Goal: Task Accomplishment & Management: Complete application form

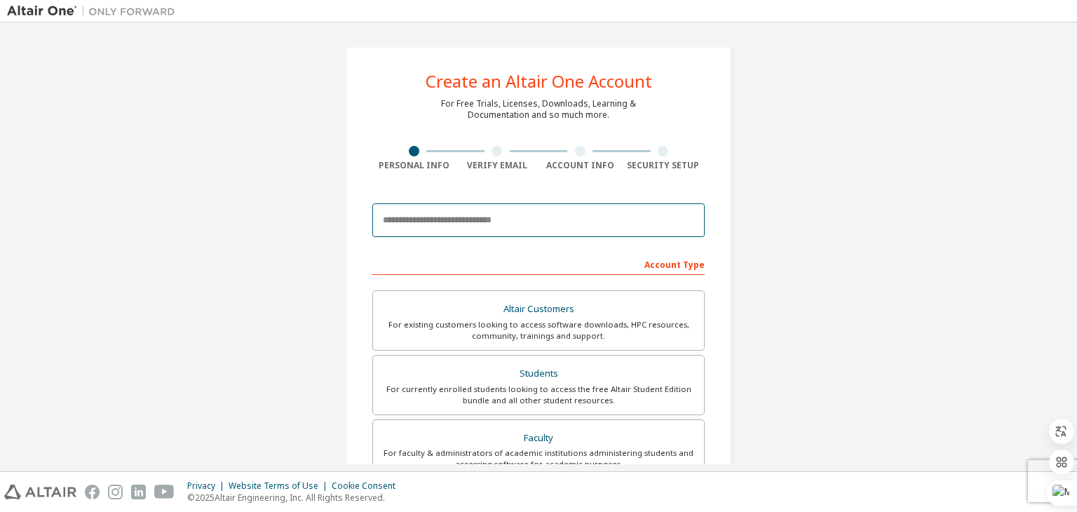
click at [526, 221] on input "email" at bounding box center [538, 220] width 332 height 34
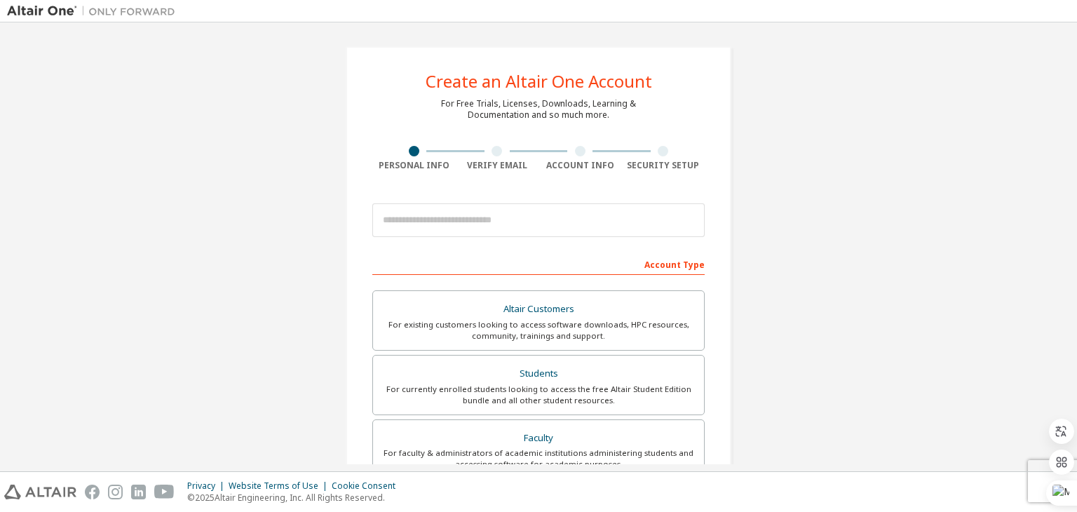
click at [817, 172] on div "Create an Altair One Account For Free Trials, Licenses, Downloads, Learning & D…" at bounding box center [538, 400] width 1063 height 743
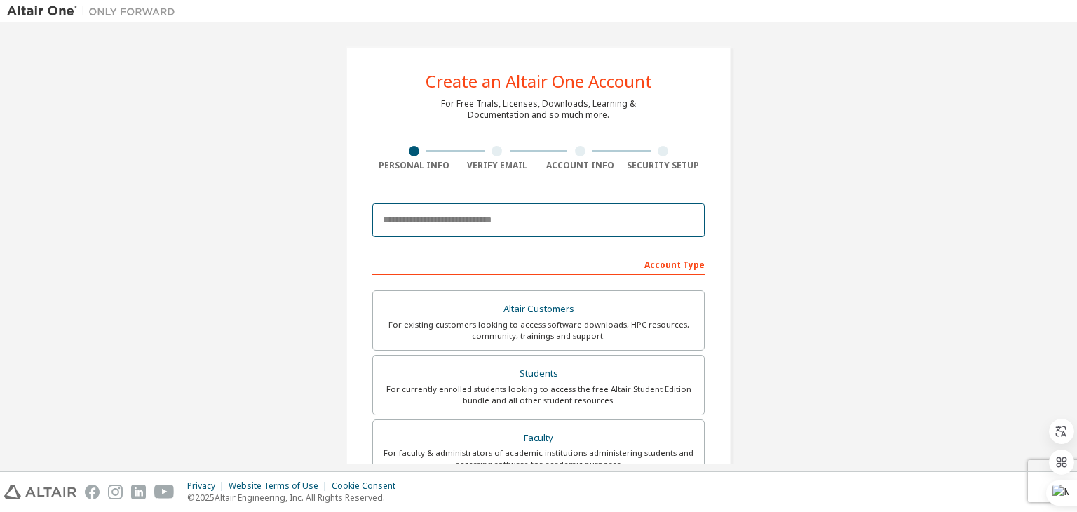
click at [603, 210] on input "email" at bounding box center [538, 220] width 332 height 34
paste input "**********"
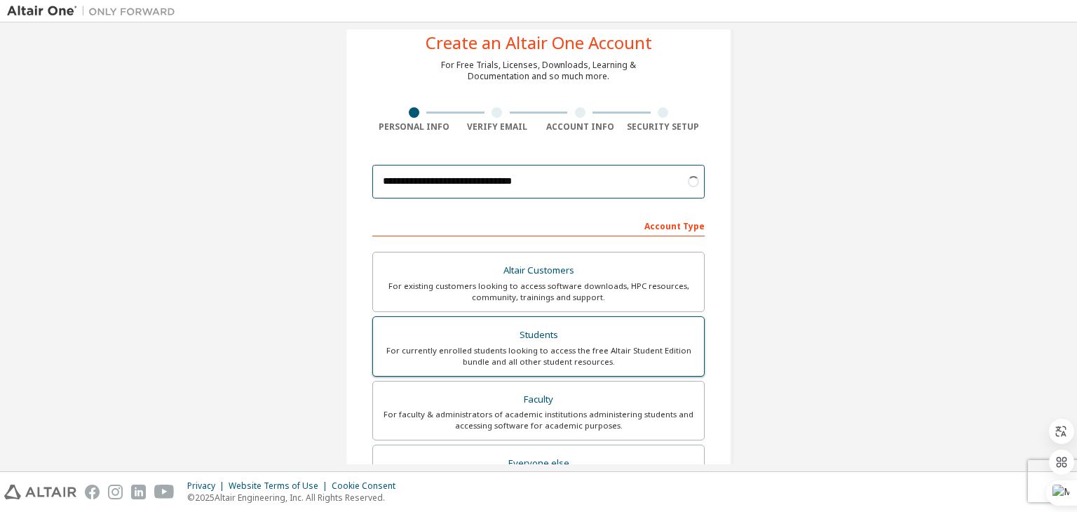
scroll to position [70, 0]
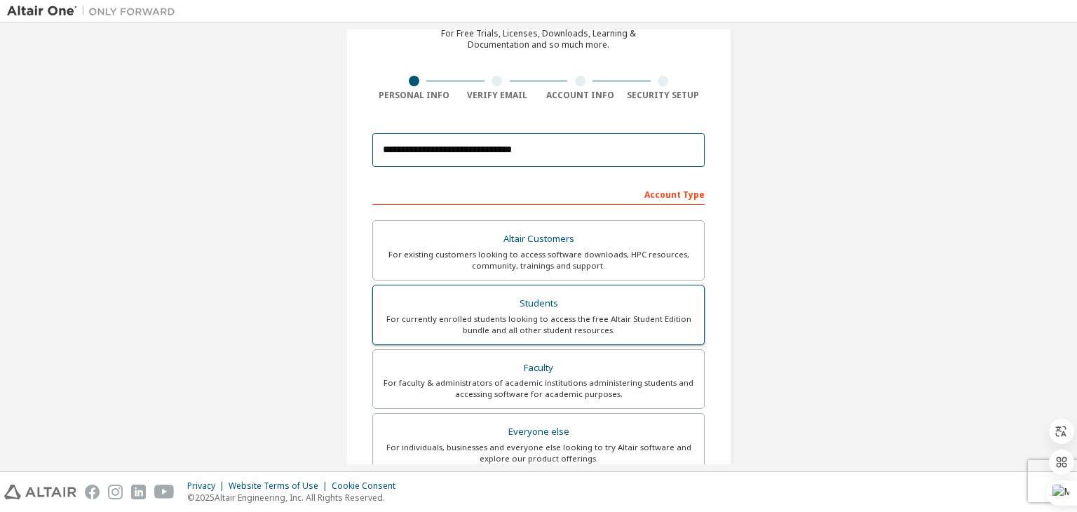
type input "**********"
click at [645, 328] on div "For currently enrolled students looking to access the free Altair Student Editi…" at bounding box center [539, 325] width 314 height 22
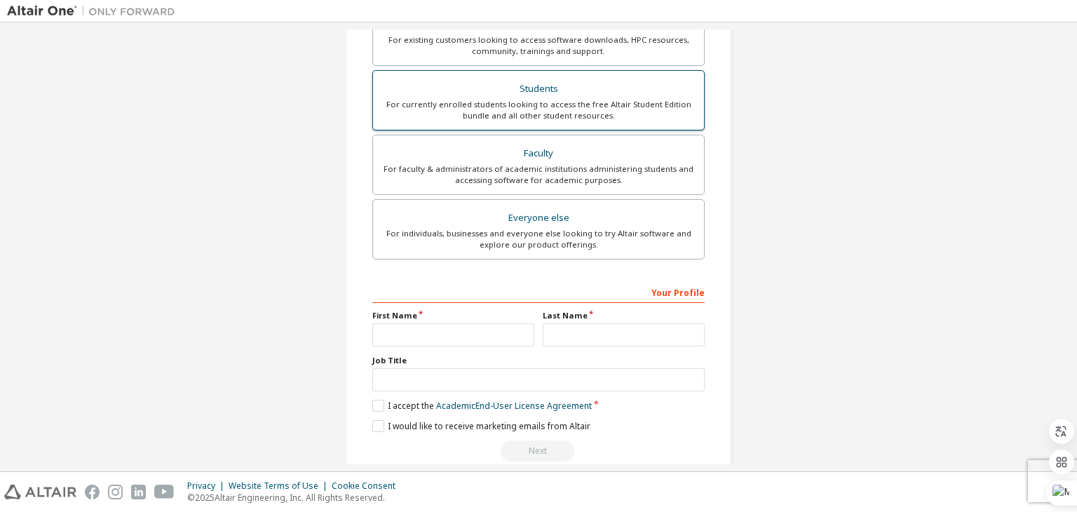
scroll to position [342, 0]
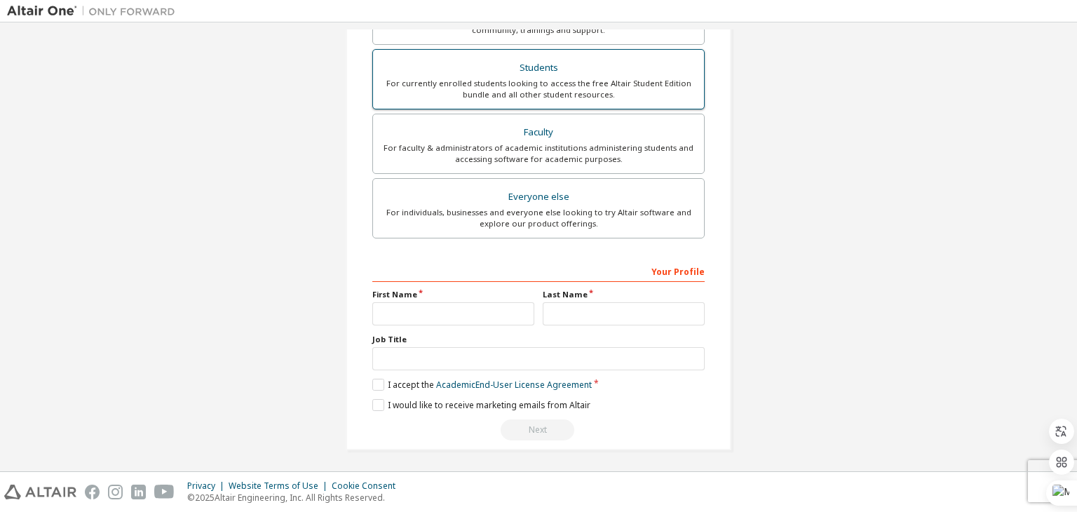
click at [546, 67] on div "Students" at bounding box center [539, 68] width 314 height 20
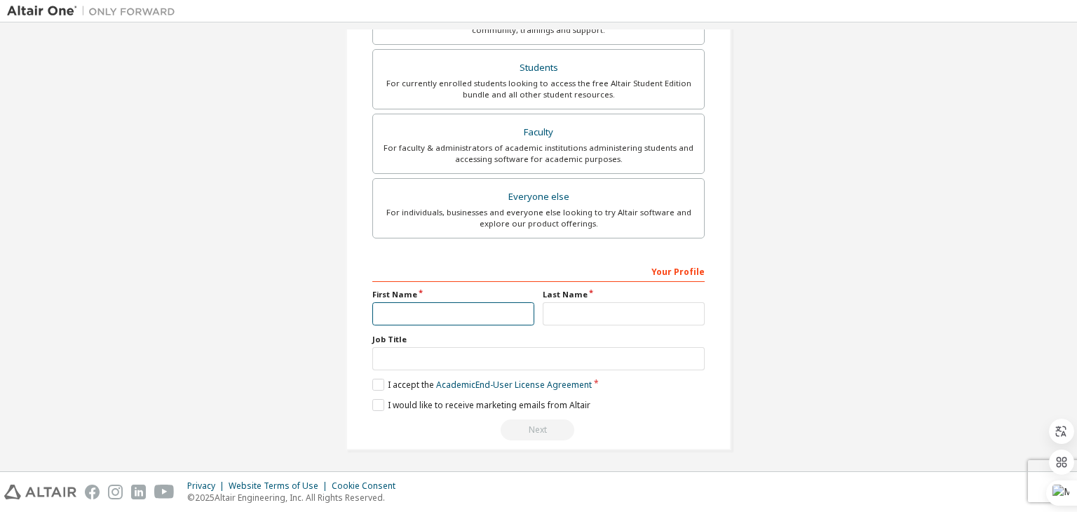
click at [485, 313] on input "text" at bounding box center [453, 313] width 162 height 23
type input "*"
type input "*****"
click at [485, 313] on input "*****" at bounding box center [453, 313] width 162 height 23
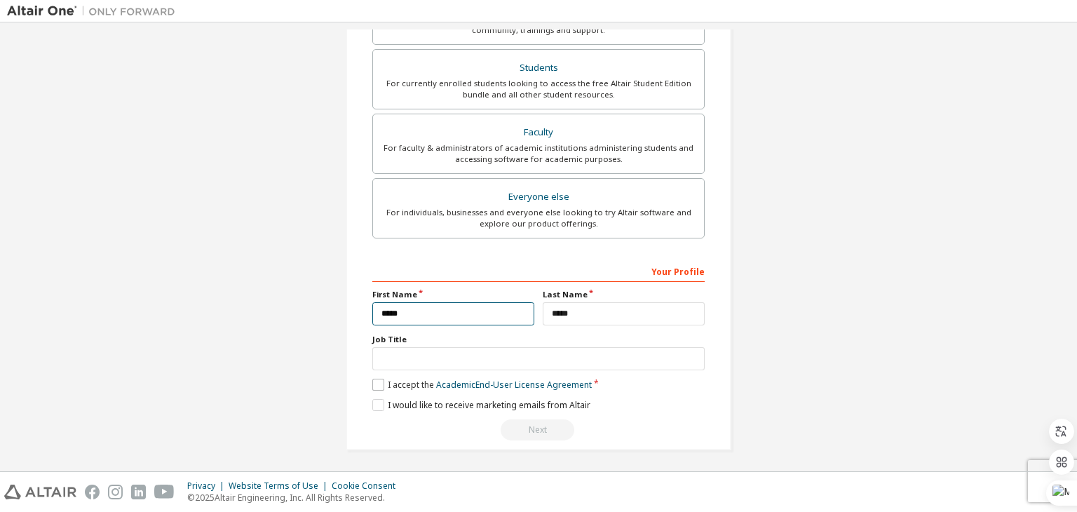
type input "*****"
click at [375, 384] on label "I accept the Academic End-User License Agreement" at bounding box center [482, 385] width 220 height 12
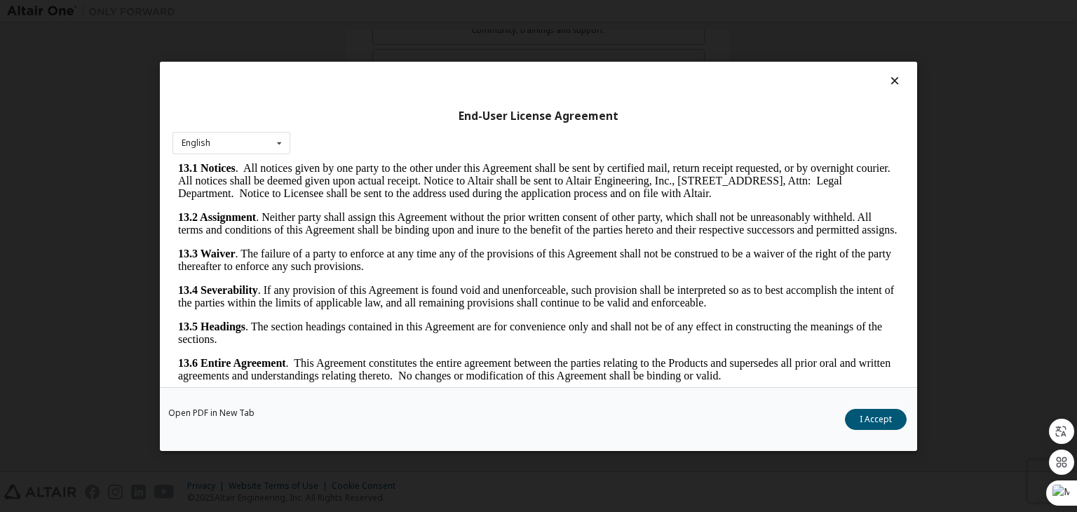
scroll to position [2343, 0]
click at [879, 412] on button "I Accept" at bounding box center [876, 419] width 62 height 21
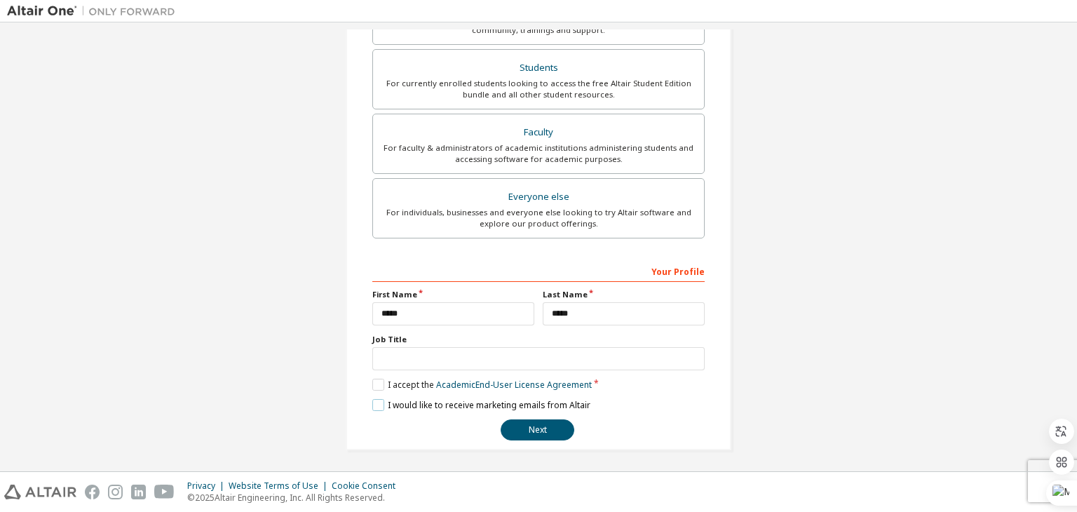
click at [376, 400] on label "I would like to receive marketing emails from Altair" at bounding box center [481, 405] width 218 height 12
click at [376, 405] on label "I would like to receive marketing emails from Altair" at bounding box center [481, 405] width 218 height 12
click at [539, 426] on button "Next" at bounding box center [538, 429] width 74 height 21
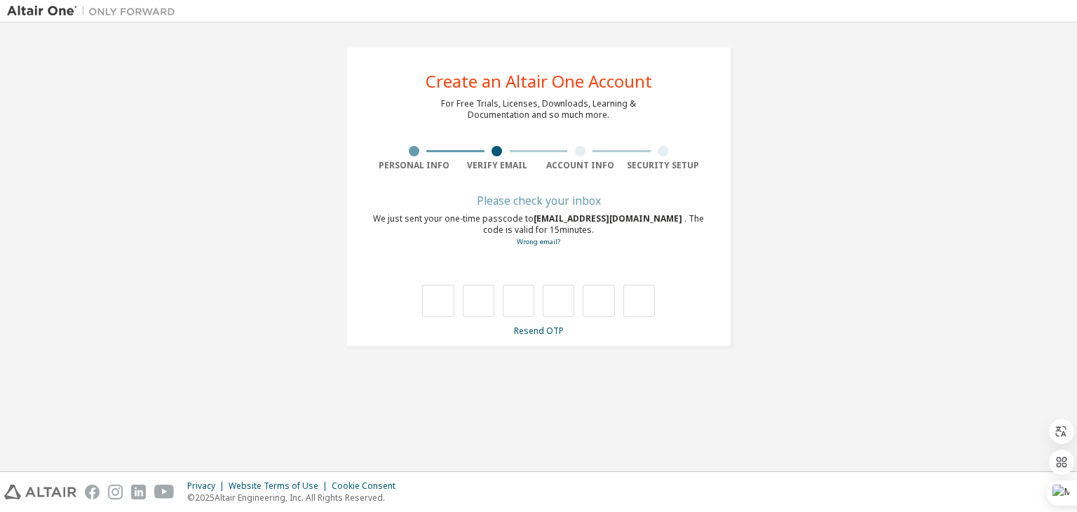
scroll to position [0, 0]
type input "*"
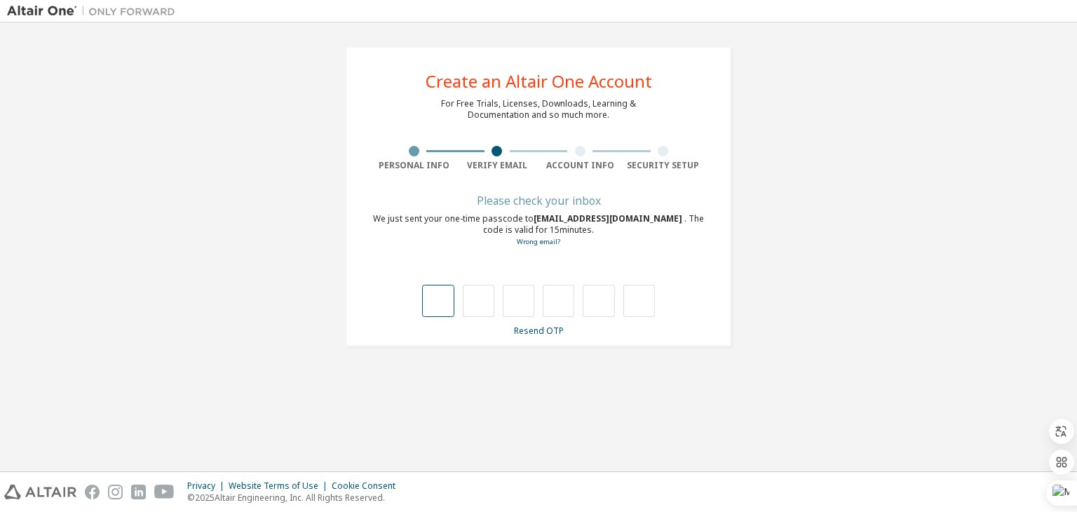
type input "*"
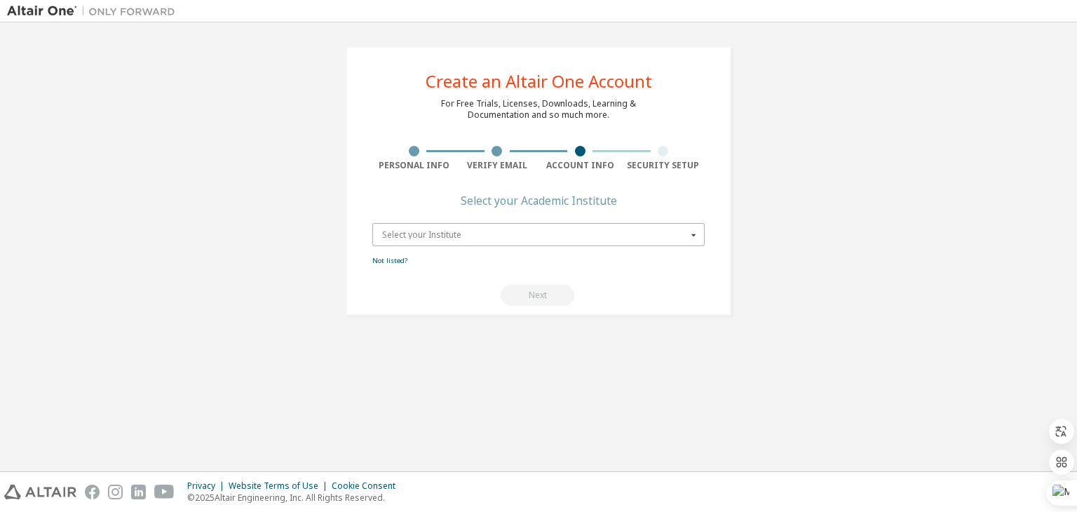
click at [555, 239] on input "text" at bounding box center [539, 235] width 331 height 22
click at [694, 233] on icon at bounding box center [694, 235] width 18 height 22
click at [692, 235] on icon at bounding box center [694, 235] width 18 height 22
click at [520, 259] on div "Type at least 3 characters to start getting results." at bounding box center [539, 256] width 314 height 8
click at [610, 231] on input "text" at bounding box center [539, 235] width 331 height 22
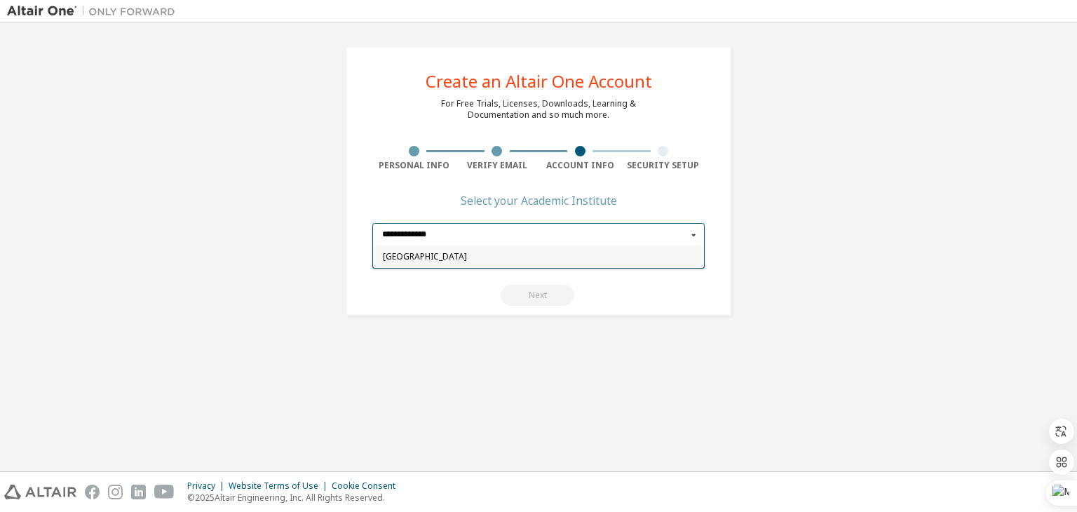
type input "**********"
click at [607, 260] on span "[GEOGRAPHIC_DATA]" at bounding box center [539, 257] width 312 height 8
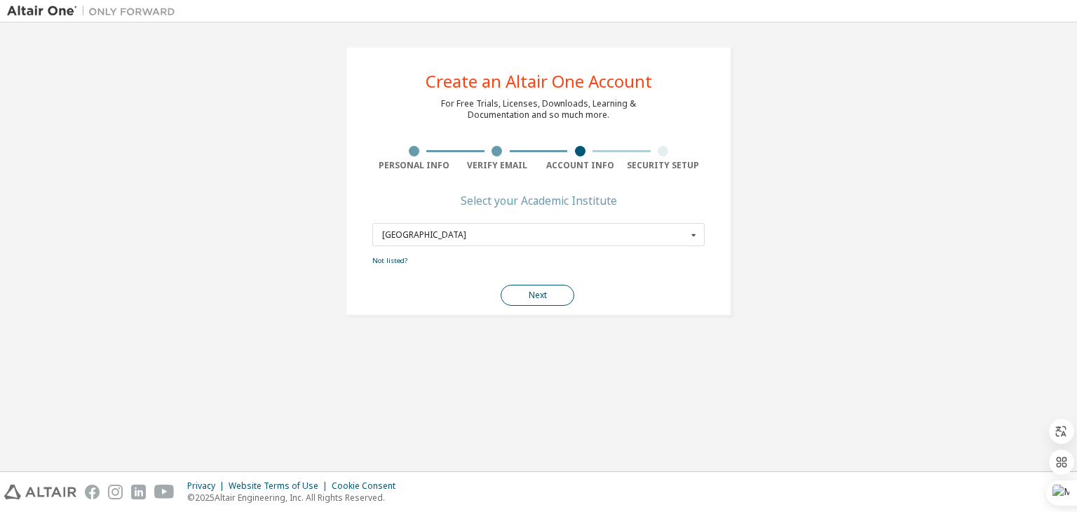
click at [522, 293] on button "Next" at bounding box center [538, 295] width 74 height 21
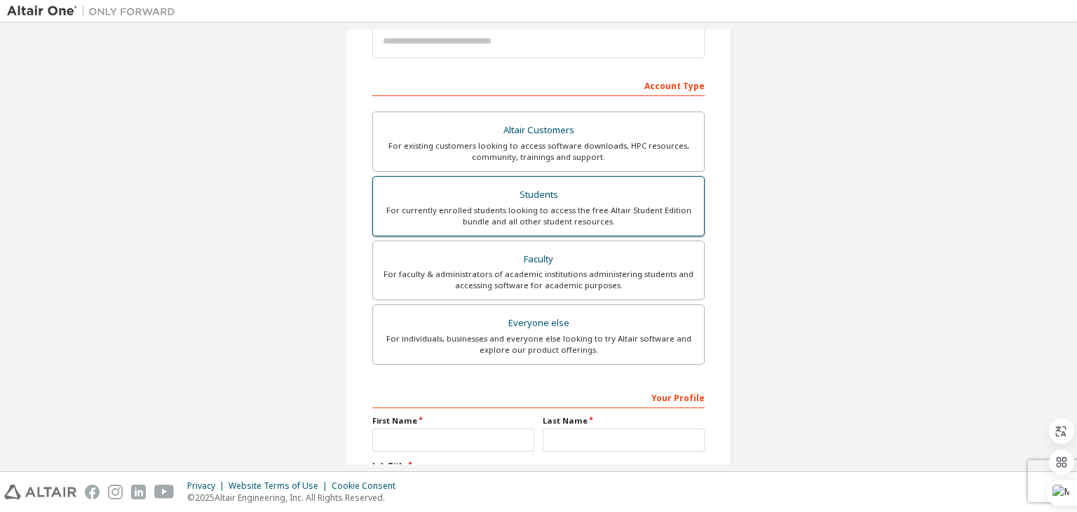
scroll to position [210, 0]
